Goal: Ask a question

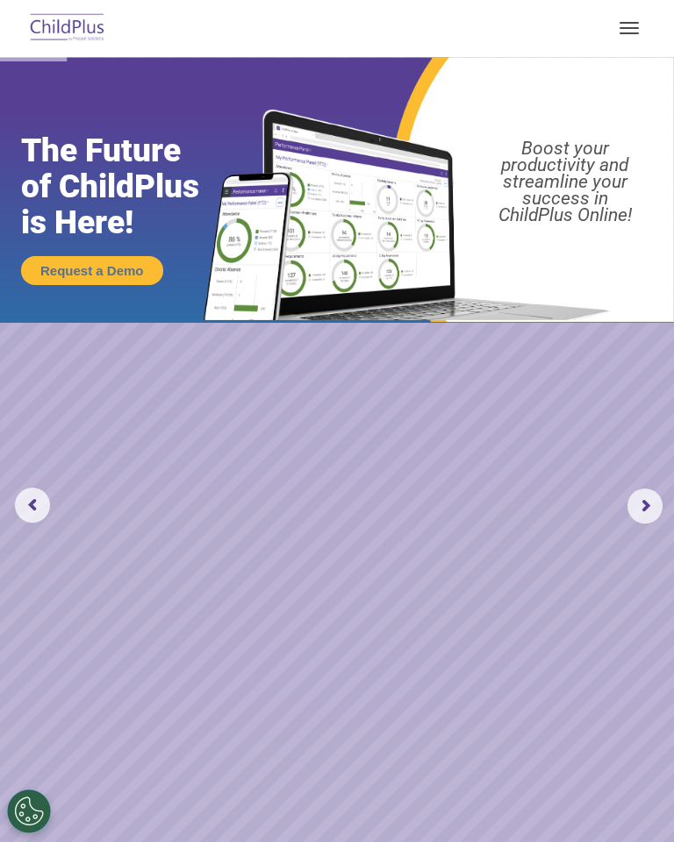
select select "MEDIUM"
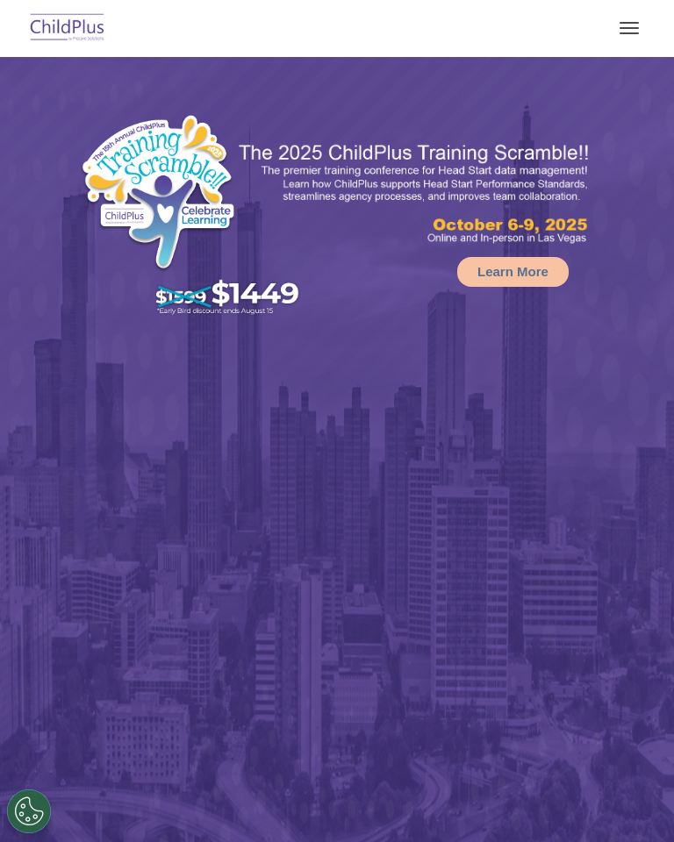
select select "MEDIUM"
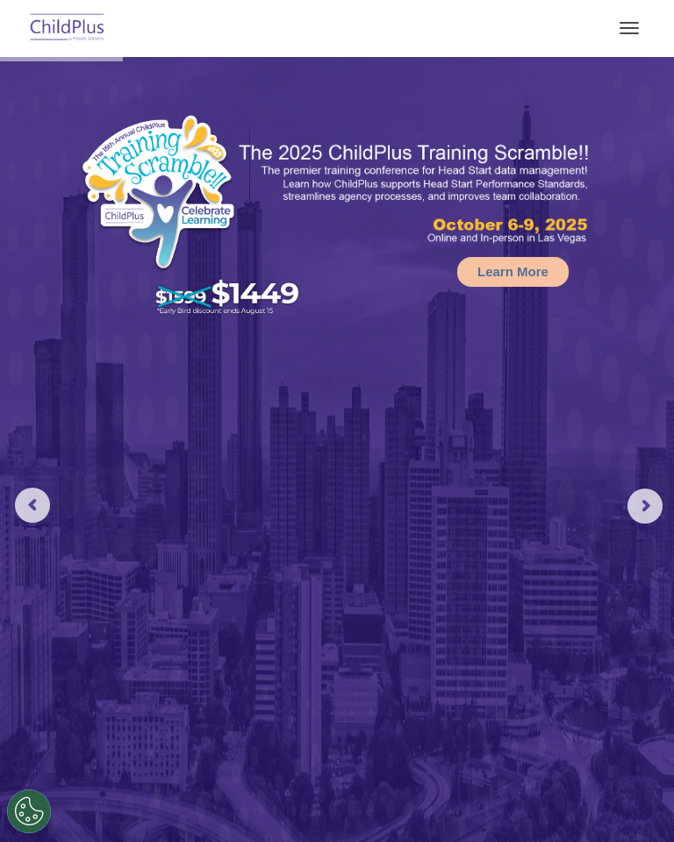
click at [36, 814] on button "Cookies Settings" at bounding box center [29, 812] width 44 height 44
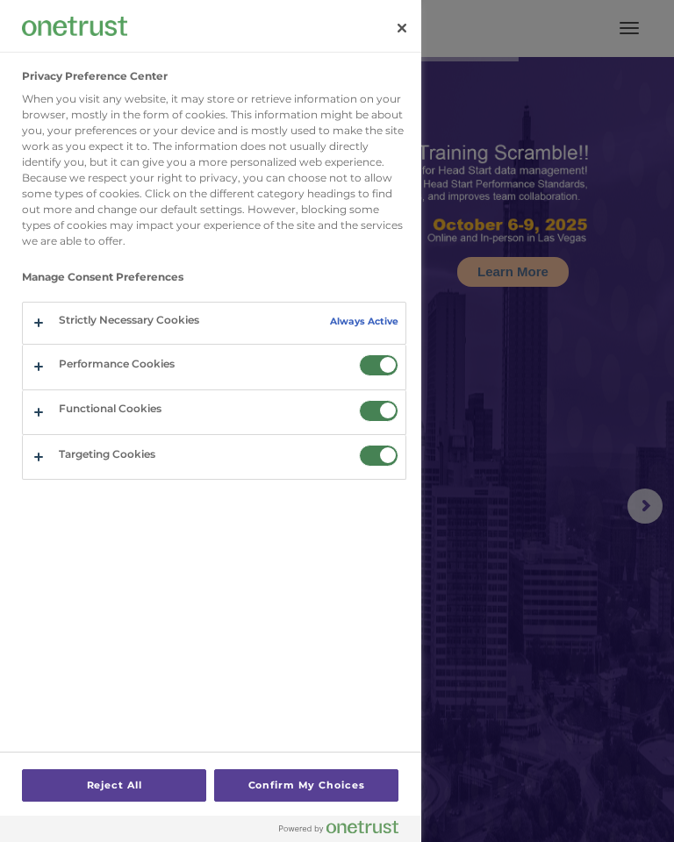
click at [311, 774] on button "Confirm My Choices" at bounding box center [306, 786] width 184 height 32
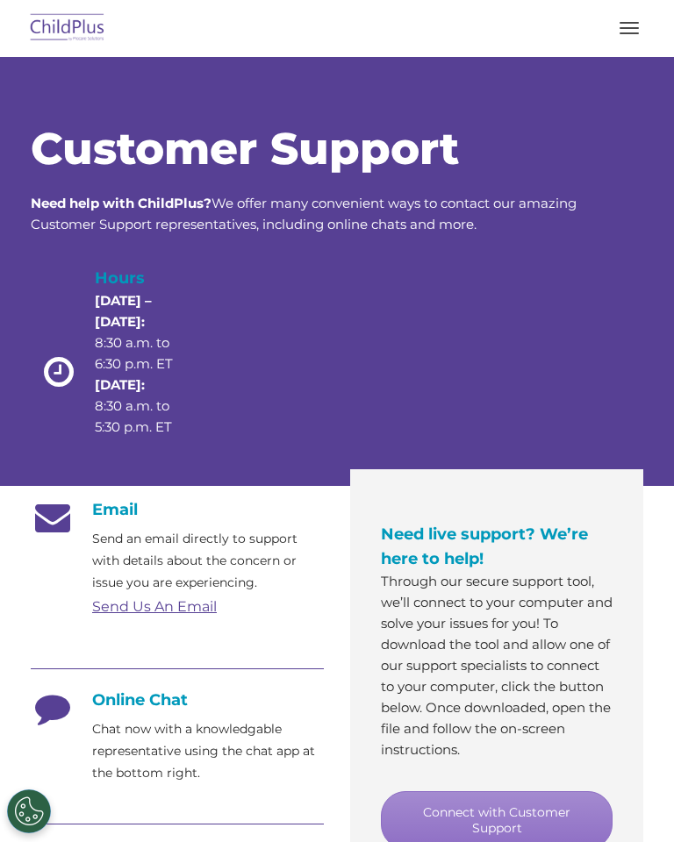
click at [630, 38] on button "button" at bounding box center [629, 28] width 37 height 28
